Goal: Transaction & Acquisition: Purchase product/service

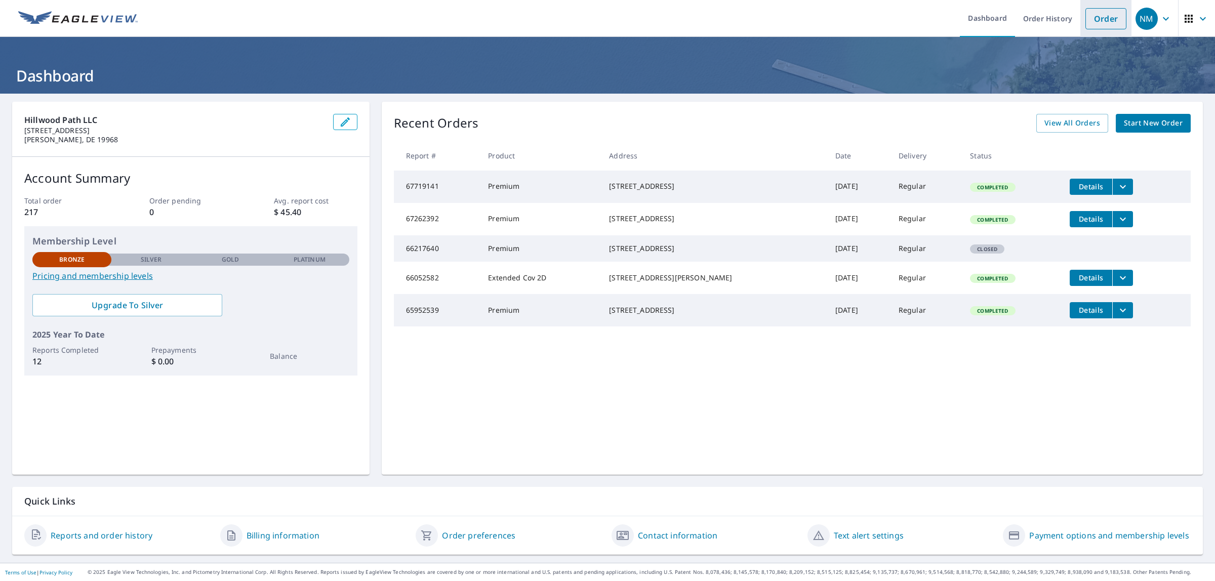
click at [1112, 23] on link "Order" at bounding box center [1105, 18] width 41 height 21
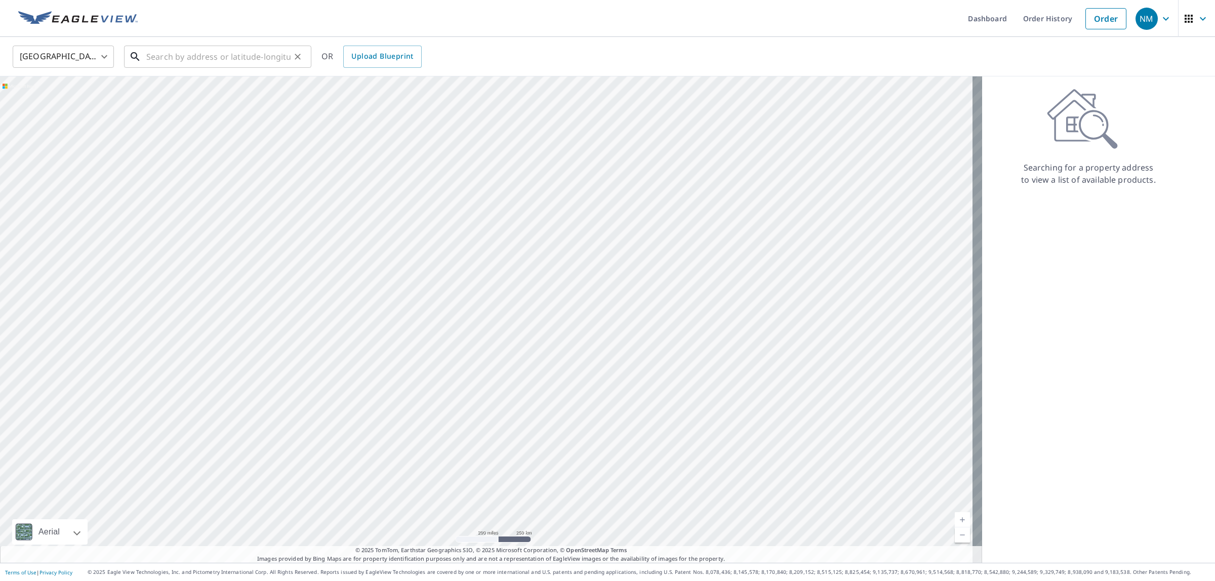
click at [161, 58] on input "text" at bounding box center [218, 57] width 144 height 28
paste input "[STREET_ADDRESS][PERSON_NAME]"
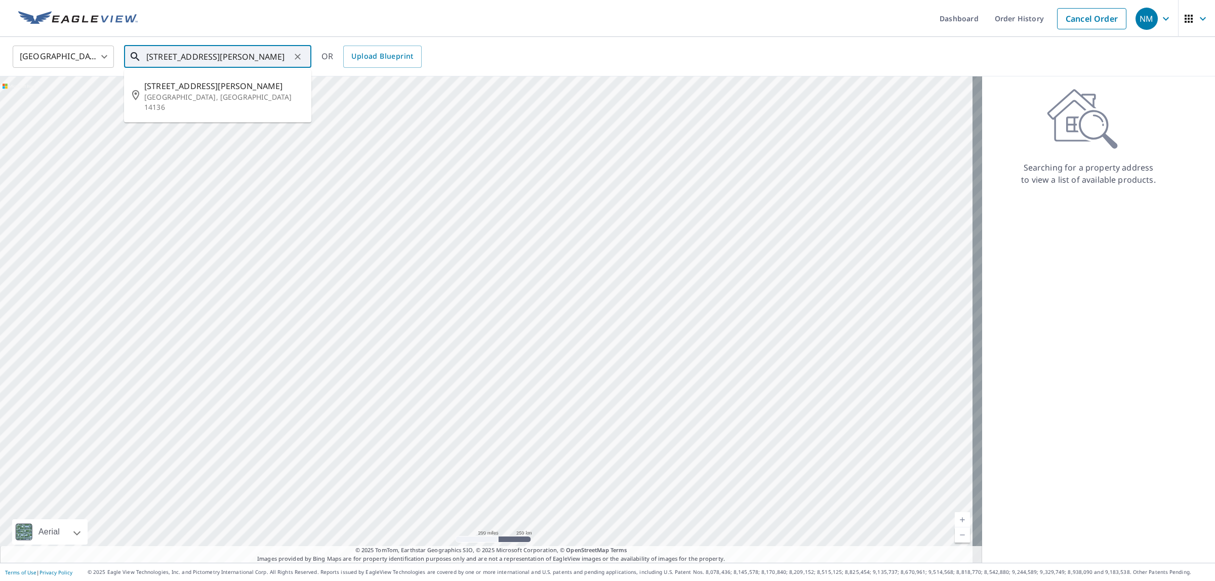
type input "[STREET_ADDRESS][PERSON_NAME]"
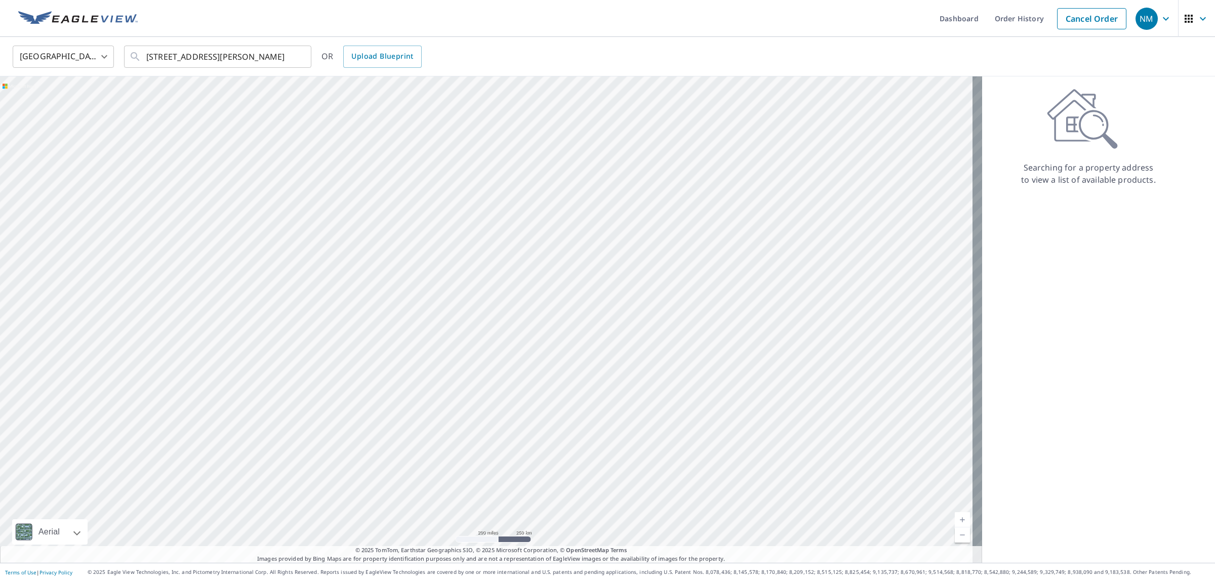
scroll to position [0, 0]
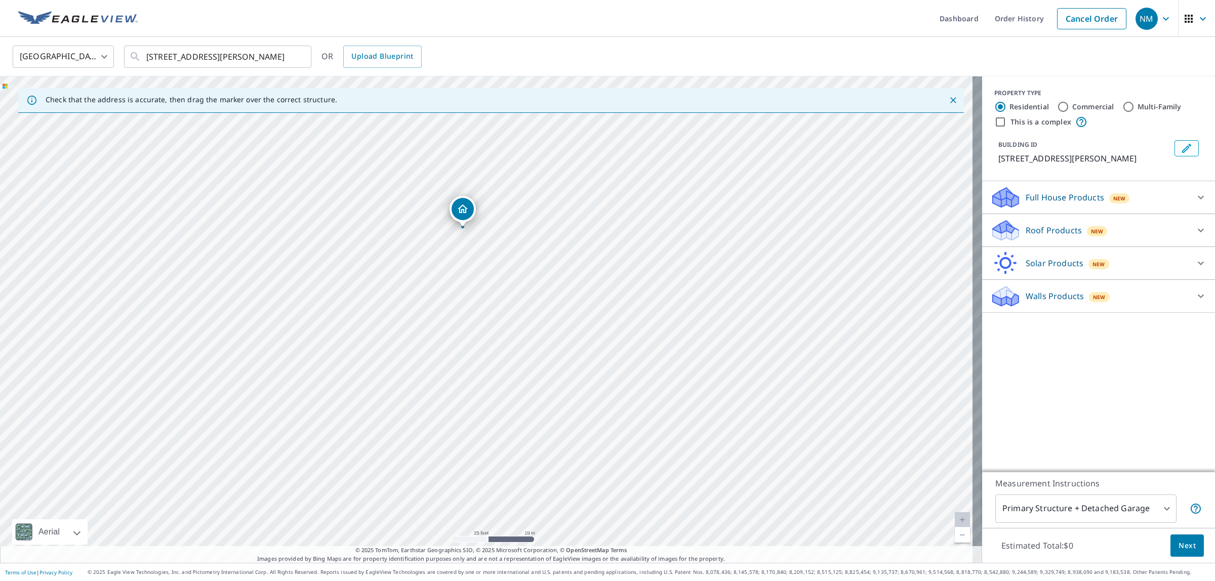
drag, startPoint x: 578, startPoint y: 315, endPoint x: 512, endPoint y: 464, distance: 162.9
click at [512, 464] on div "[STREET_ADDRESS][PERSON_NAME]" at bounding box center [491, 319] width 982 height 486
click at [1053, 231] on p "Roof Products" at bounding box center [1053, 230] width 56 height 12
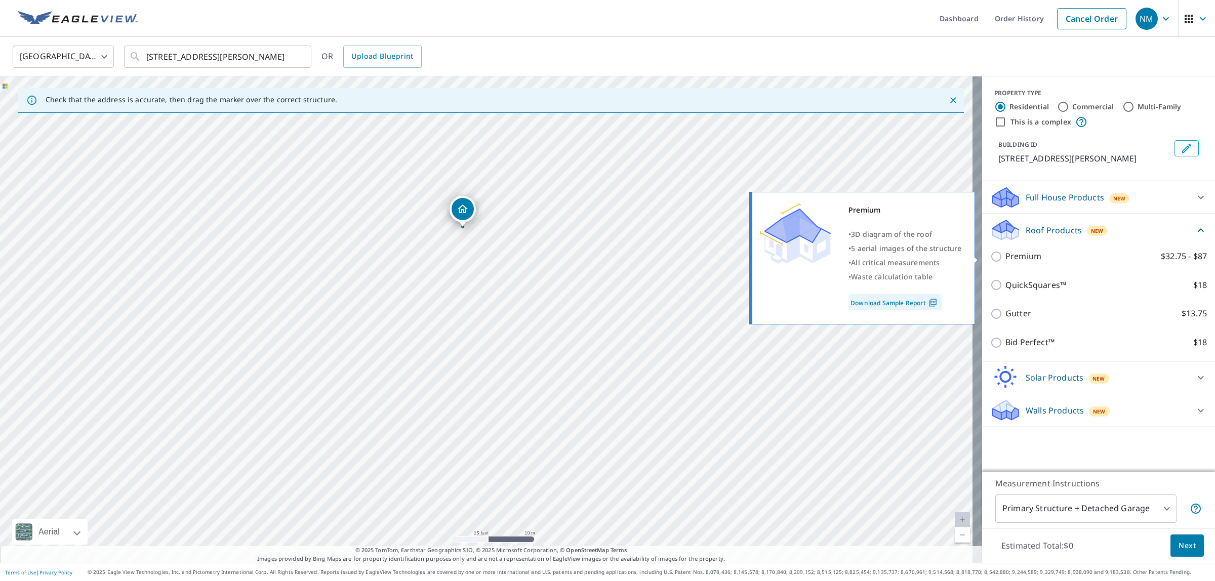
click at [1005, 254] on p "Premium" at bounding box center [1023, 256] width 36 height 13
click at [1005, 254] on input "Premium $32.75 - $87" at bounding box center [997, 257] width 15 height 12
checkbox input "true"
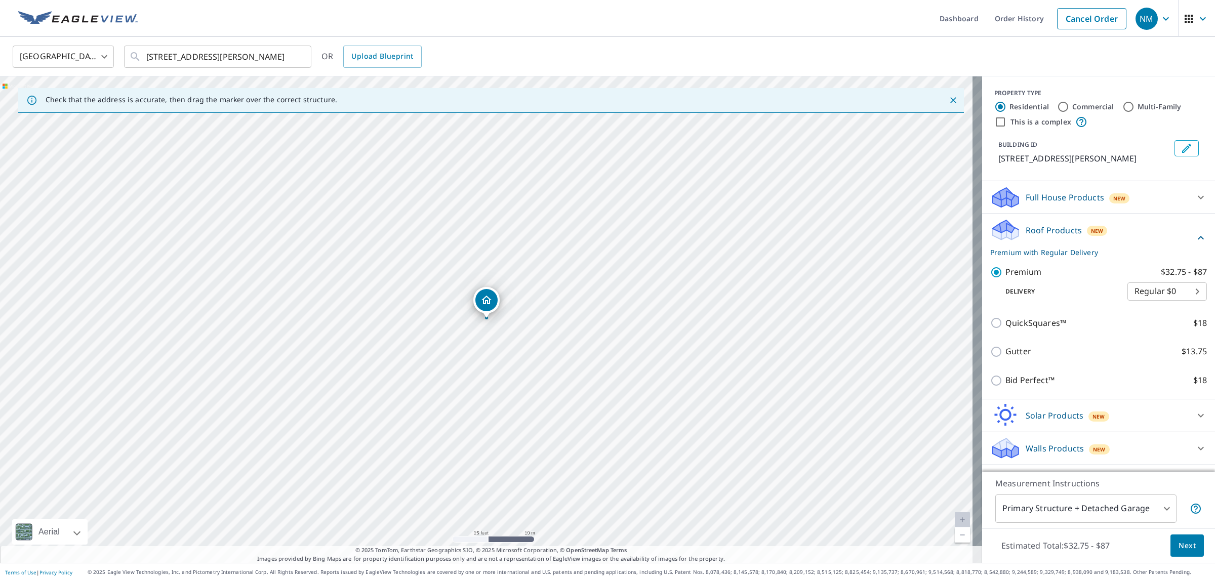
click at [1178, 542] on span "Next" at bounding box center [1186, 545] width 17 height 13
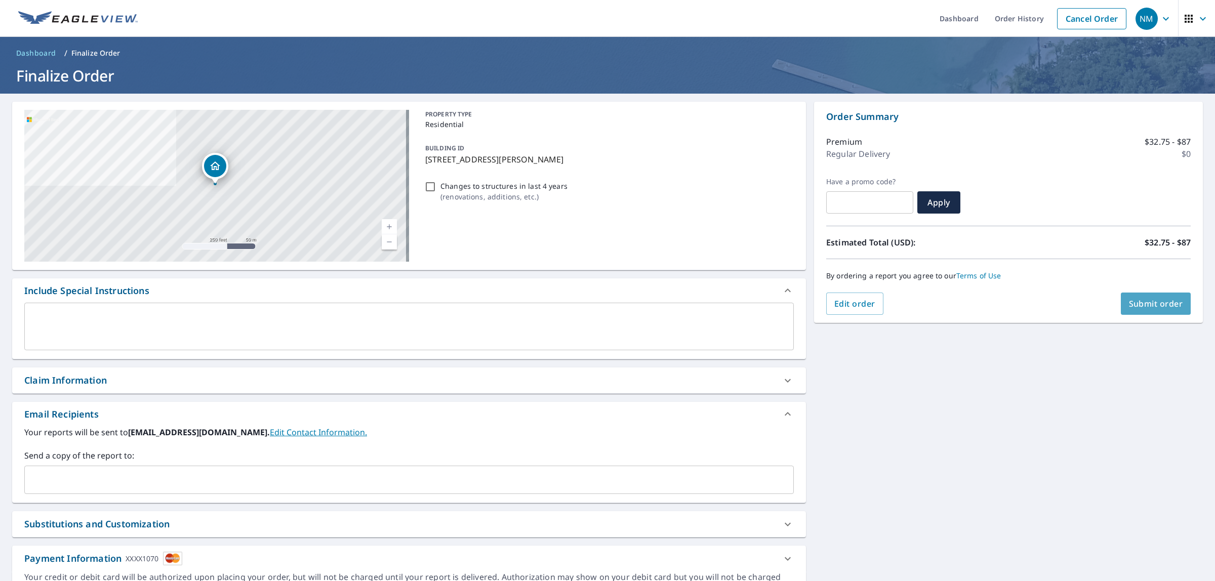
click at [1139, 302] on span "Submit order" at bounding box center [1156, 303] width 54 height 11
